Goal: Task Accomplishment & Management: Manage account settings

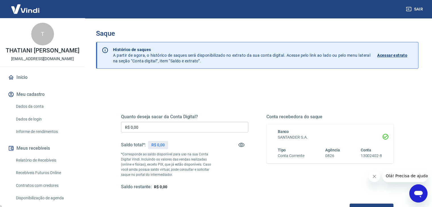
click at [172, 125] on input "R$ 0,00" at bounding box center [184, 127] width 127 height 10
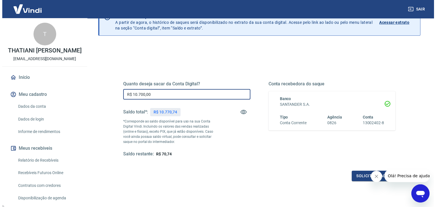
scroll to position [73, 0]
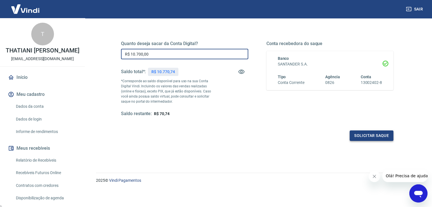
type input "R$ 10.700,00"
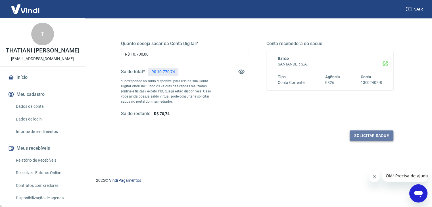
click at [379, 137] on button "Solicitar saque" at bounding box center [371, 136] width 44 height 10
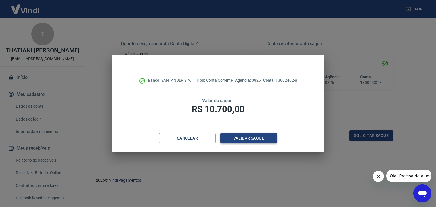
click at [264, 141] on button "Validar saque" at bounding box center [248, 138] width 57 height 10
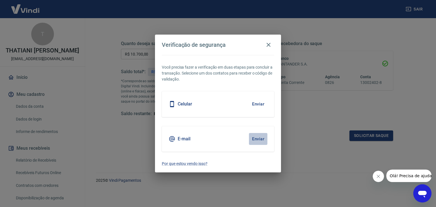
click at [264, 141] on button "Enviar" at bounding box center [258, 139] width 18 height 12
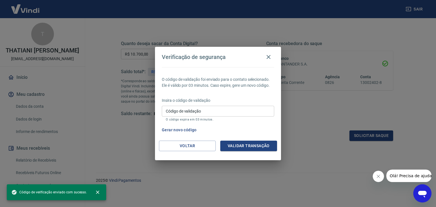
click at [220, 112] on input "Código de validação" at bounding box center [218, 111] width 112 height 10
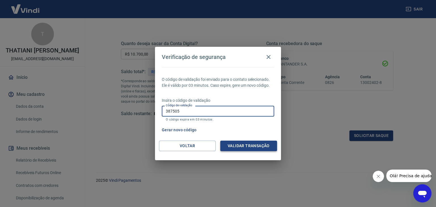
type input "387505"
click at [249, 144] on button "Validar transação" at bounding box center [248, 146] width 57 height 10
